Goal: Transaction & Acquisition: Purchase product/service

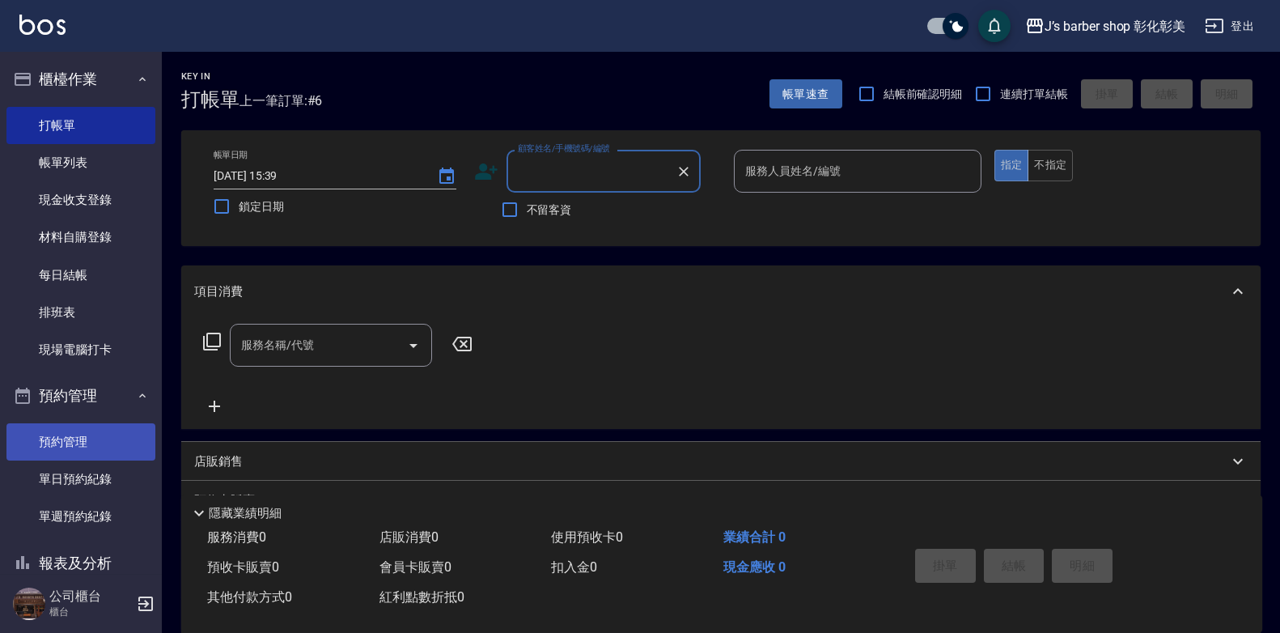
click at [70, 452] on link "預約管理" at bounding box center [80, 441] width 149 height 37
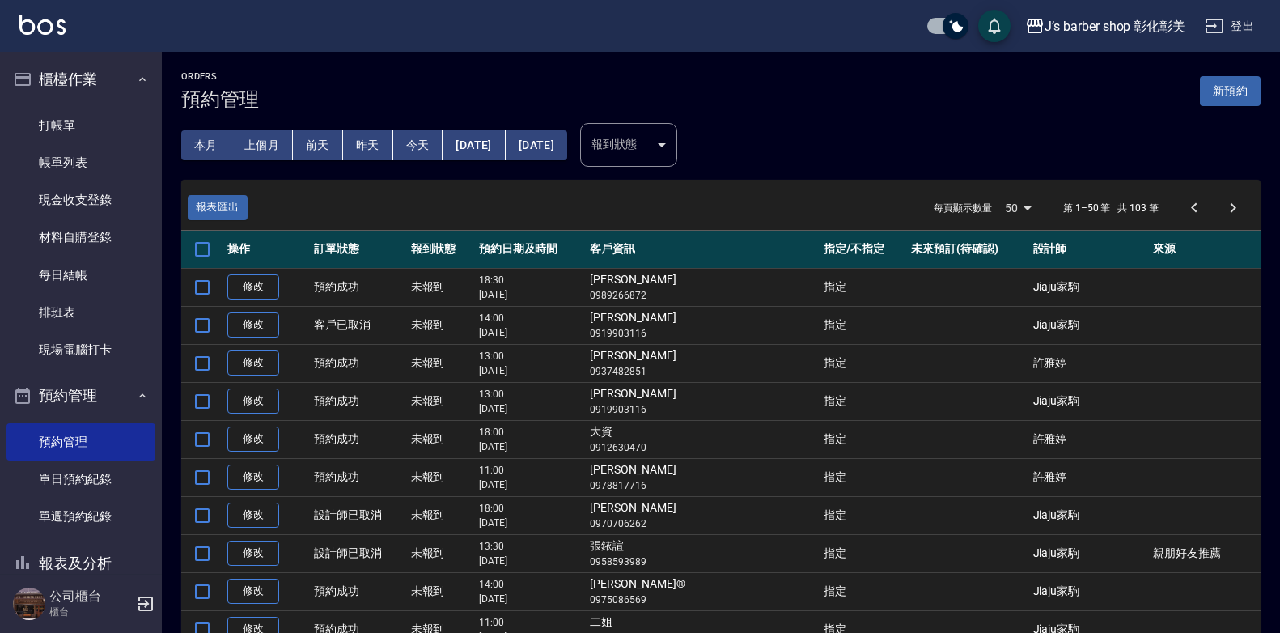
click at [407, 150] on button "今天" at bounding box center [418, 145] width 50 height 30
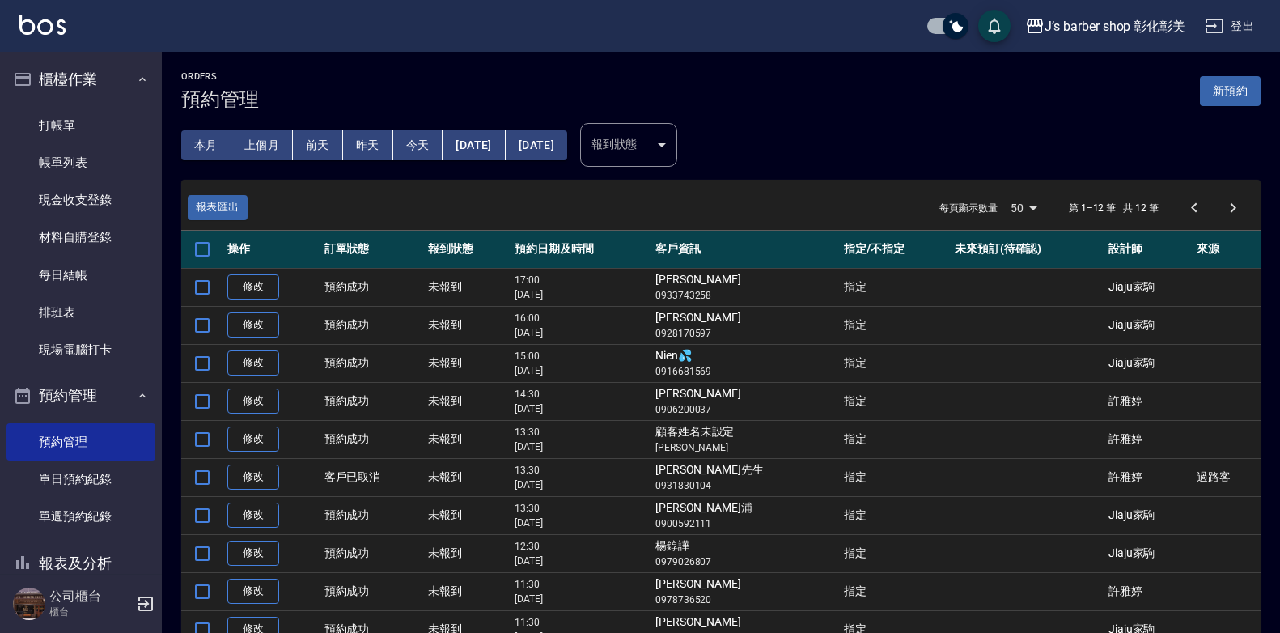
click at [682, 320] on td "[PERSON_NAME] 0928170597" at bounding box center [745, 325] width 188 height 38
click at [683, 320] on td "[PERSON_NAME] 0928170597" at bounding box center [745, 325] width 188 height 38
copy td "[PERSON_NAME]"
click at [89, 104] on ul "打帳單 帳單列表 現金收支登錄 材料自購登錄 每日結帳 排班表 現場電腦打卡" at bounding box center [80, 237] width 149 height 275
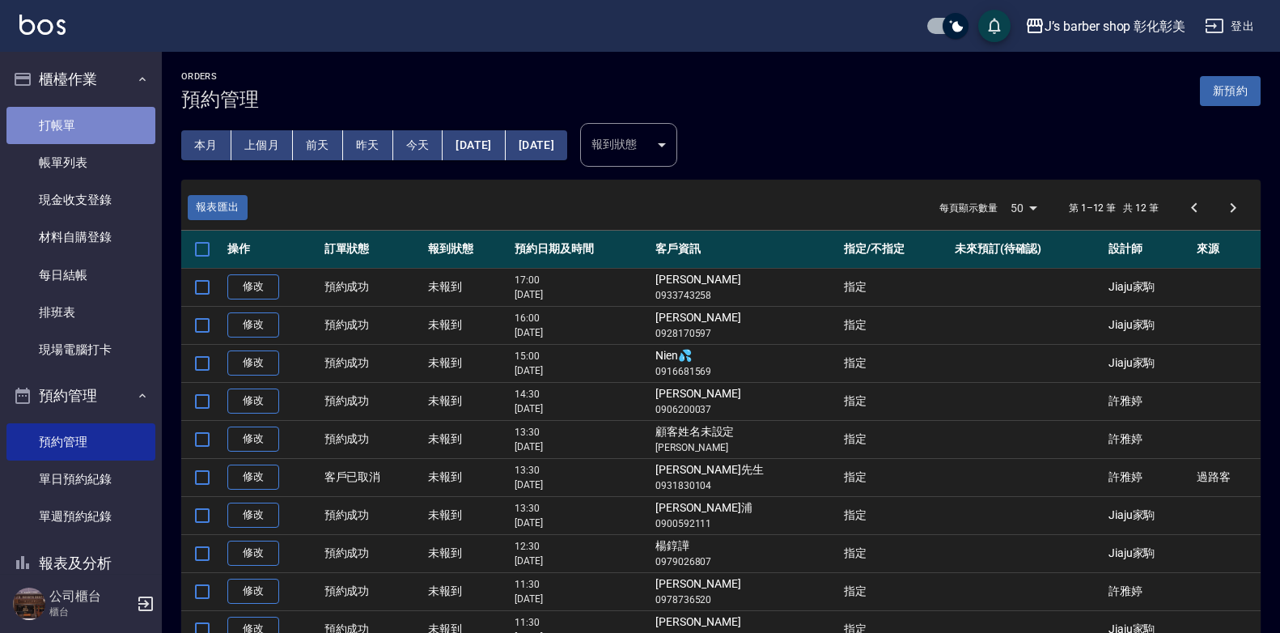
click at [89, 110] on link "打帳單" at bounding box center [80, 125] width 149 height 37
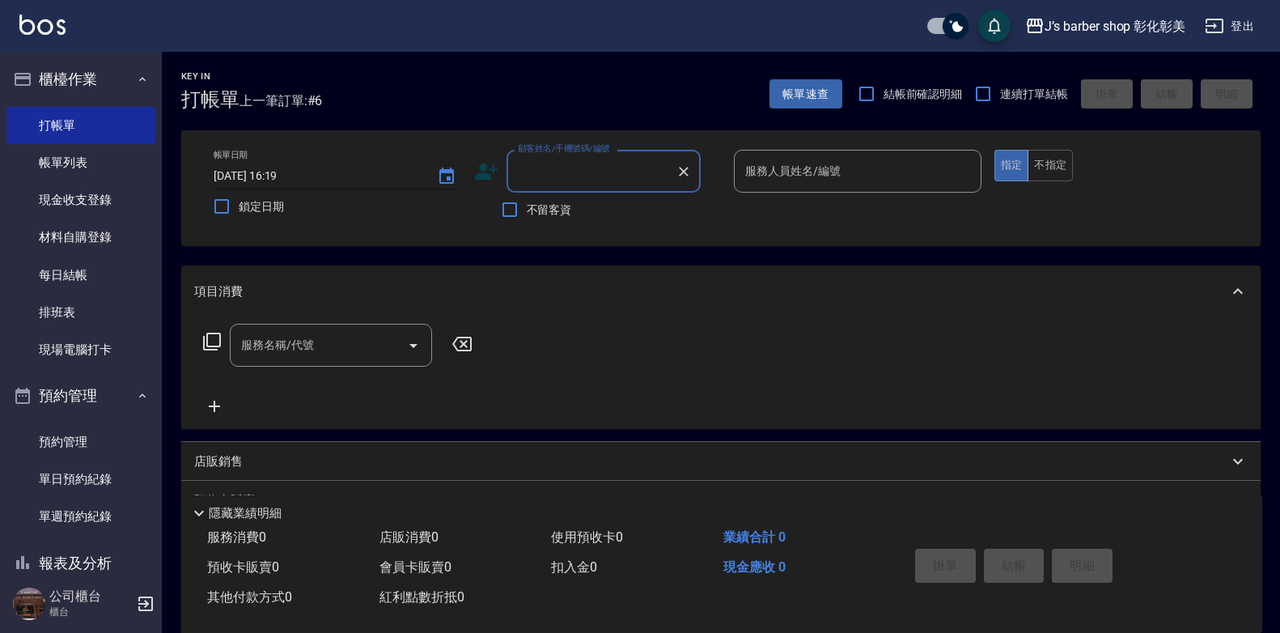
click at [282, 178] on input "[DATE] 16:19" at bounding box center [317, 176] width 207 height 27
click at [295, 178] on input "[DATE] 16:19" at bounding box center [317, 176] width 207 height 27
type input "[DATE] 16:00"
click at [543, 183] on input "顧客姓名/手機號碼/編號" at bounding box center [591, 171] width 155 height 28
paste input "[PERSON_NAME]"
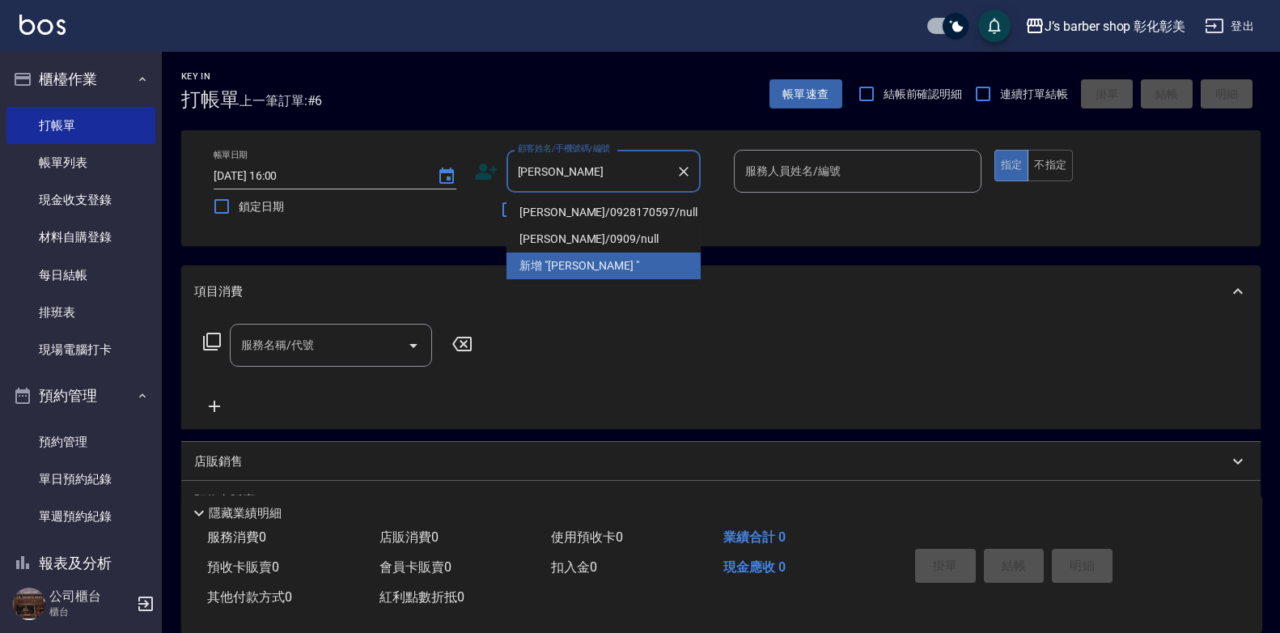
click at [582, 205] on li "[PERSON_NAME]/0928170597/null" at bounding box center [603, 212] width 194 height 27
type input "[PERSON_NAME]/0928170597/null"
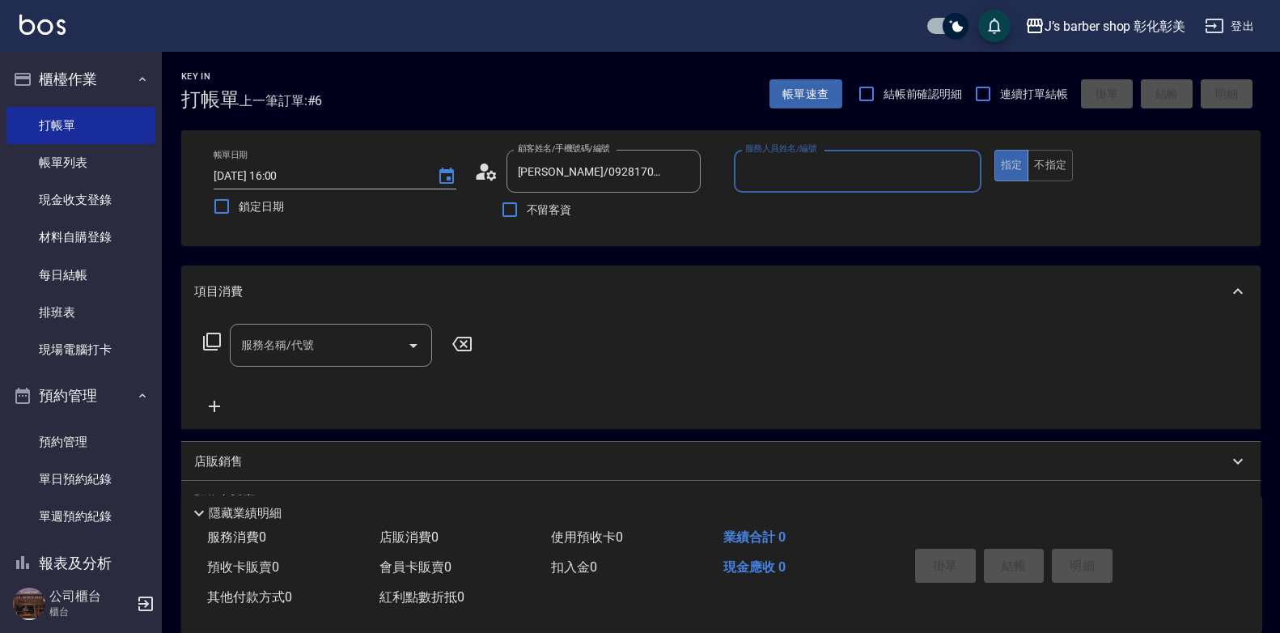
type input "LUNA(無代號)"
click at [962, 169] on icon "Clear" at bounding box center [964, 172] width 10 height 10
click at [932, 169] on input "服務人員姓名/編號" at bounding box center [857, 171] width 233 height 28
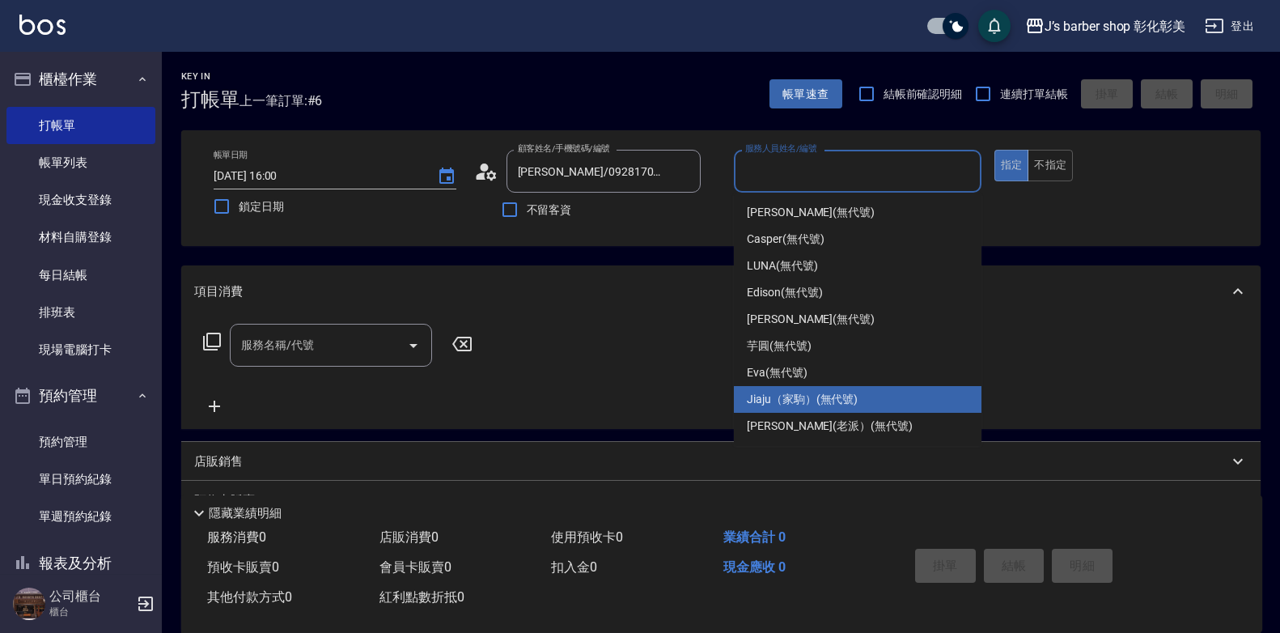
click at [826, 393] on span "Jiaju（家駒） (無代號)" at bounding box center [802, 399] width 111 height 17
type input "Jiaju（家駒）(無代號)"
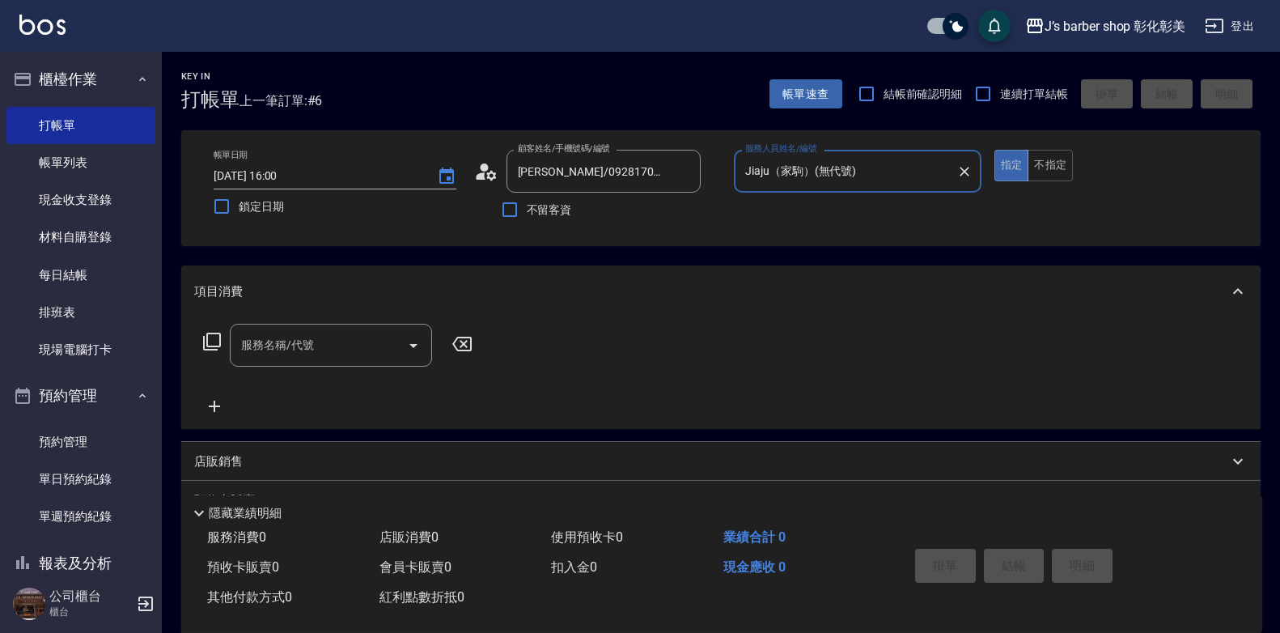
click at [320, 334] on input "服務名稱/代號" at bounding box center [318, 345] width 163 height 28
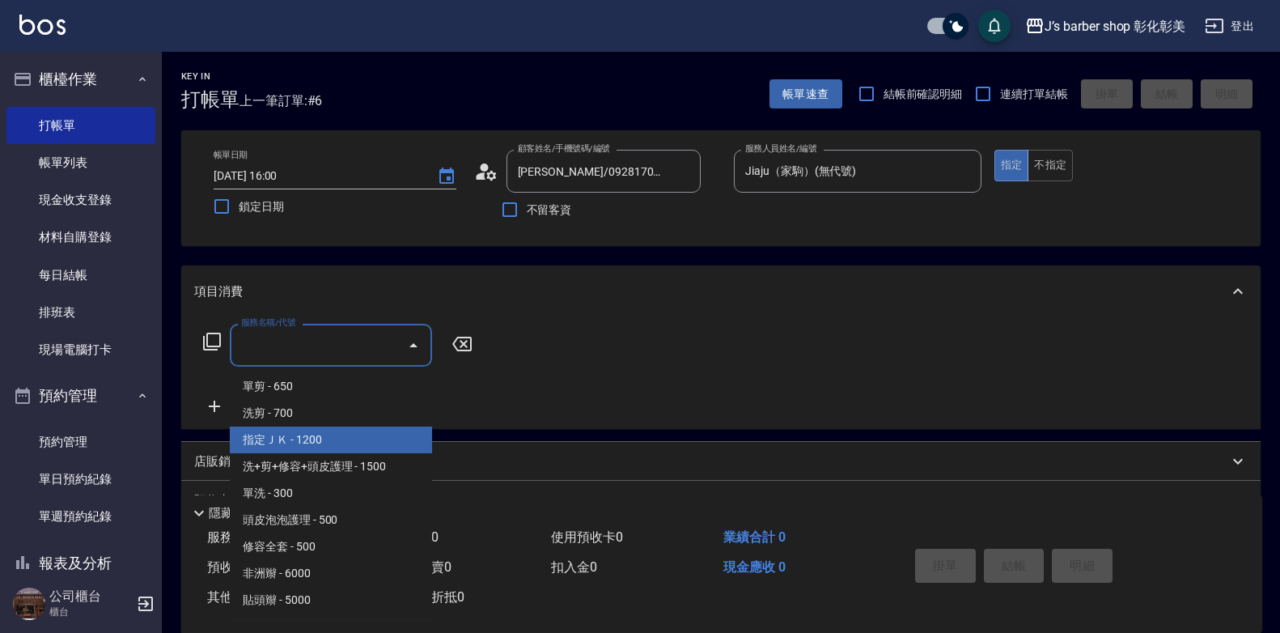
click at [338, 451] on span "指定ＪＫ - 1200" at bounding box center [331, 439] width 202 height 27
click at [338, 451] on div "店販銷售" at bounding box center [720, 461] width 1079 height 39
type input "指定ＪＫ(102)"
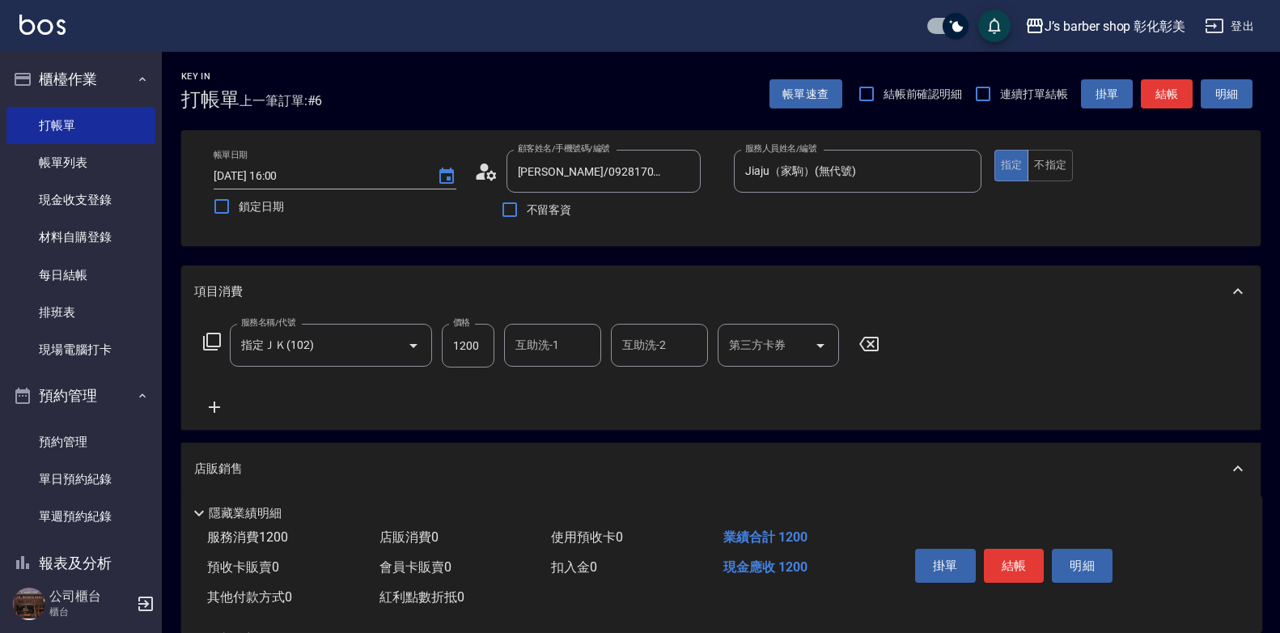
click at [526, 341] on div "互助洗-1 互助洗-1" at bounding box center [552, 345] width 97 height 43
click at [455, 346] on input "1200" at bounding box center [468, 346] width 53 height 44
type input "300"
click at [995, 567] on button "結帳" at bounding box center [1014, 565] width 61 height 34
